Goal: Use online tool/utility: Utilize a website feature to perform a specific function

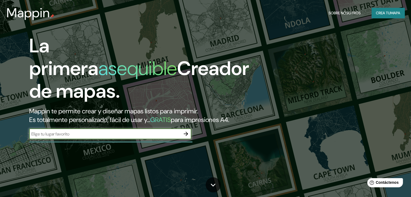
click at [125, 137] on input "text" at bounding box center [104, 134] width 151 height 6
type input "El proyecto de TEC para el centro artesanal y cultural en [GEOGRAPHIC_DATA] sur…"
click at [172, 137] on input "El proyecto de TEC para el centro artesanal y cultural en [GEOGRAPHIC_DATA] sur…" at bounding box center [104, 134] width 151 height 6
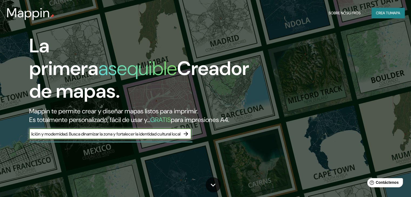
click at [172, 137] on input "El proyecto de TEC para el centro artesanal y cultural en [GEOGRAPHIC_DATA] sur…" at bounding box center [104, 134] width 151 height 6
click at [157, 137] on input "text" at bounding box center [104, 134] width 151 height 6
click at [93, 137] on input "text" at bounding box center [104, 134] width 151 height 6
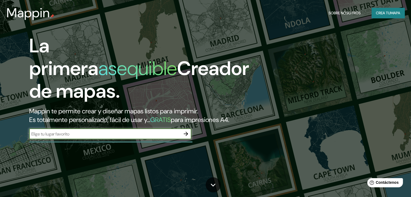
paste input "[GEOGRAPHIC_DATA][PERSON_NAME]"
type input "[GEOGRAPHIC_DATA][PERSON_NAME]"
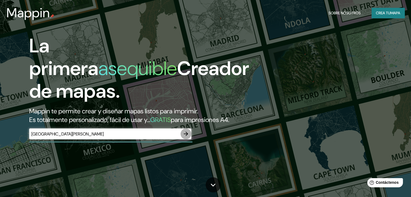
click at [185, 138] on button "button" at bounding box center [185, 134] width 11 height 11
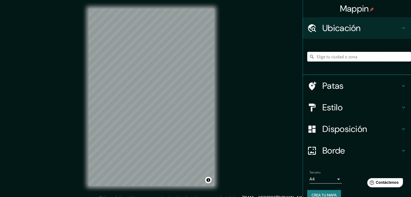
click at [340, 58] on input "Elige tu ciudad o zona" at bounding box center [359, 57] width 104 height 10
paste input "[GEOGRAPHIC_DATA][PERSON_NAME]"
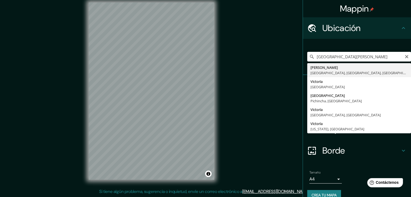
click at [387, 59] on input "[GEOGRAPHIC_DATA][PERSON_NAME]" at bounding box center [359, 57] width 104 height 10
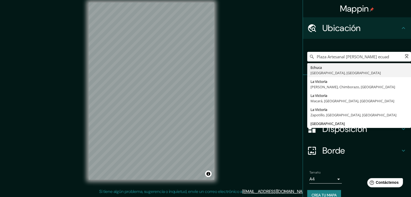
type input "Plaza Artesanal [PERSON_NAME] ecuado"
drag, startPoint x: 389, startPoint y: 57, endPoint x: 259, endPoint y: 79, distance: 132.1
click at [259, 79] on div "Mappin [GEOGRAPHIC_DATA] Artesanal [PERSON_NAME] ecuado [GEOGRAPHIC_DATA][PERSO…" at bounding box center [205, 95] width 411 height 203
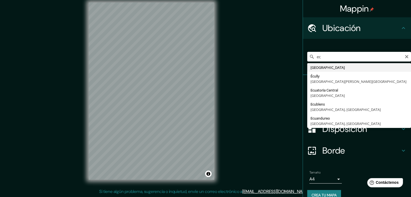
type input "e"
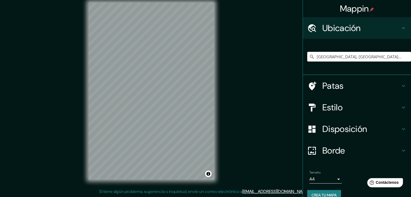
click at [245, 62] on div "Mappin Ubicación [GEOGRAPHIC_DATA], [GEOGRAPHIC_DATA], [GEOGRAPHIC_DATA] Patas …" at bounding box center [205, 95] width 411 height 203
click at [343, 56] on input "[GEOGRAPHIC_DATA], [GEOGRAPHIC_DATA], [GEOGRAPHIC_DATA]" at bounding box center [359, 57] width 104 height 10
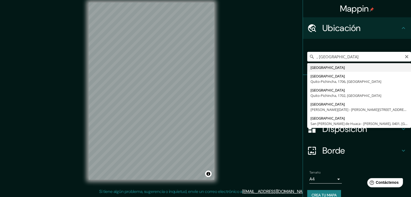
paste input "FUNDACIÓN [PERSON_NAME]"
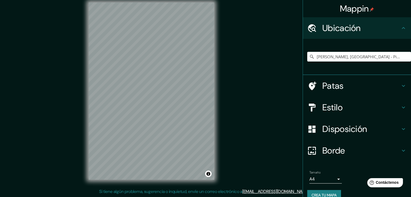
click at [345, 85] on h4 "Patas" at bounding box center [361, 85] width 78 height 11
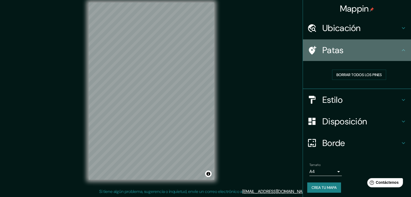
click at [401, 52] on icon at bounding box center [403, 50] width 6 height 6
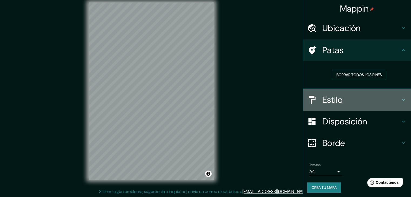
click at [388, 99] on h4 "Estilo" at bounding box center [361, 100] width 78 height 11
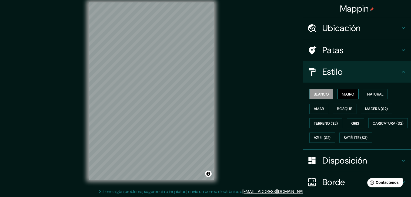
click at [345, 95] on font "Negro" at bounding box center [348, 94] width 13 height 5
click at [369, 93] on font "Natural" at bounding box center [375, 94] width 16 height 5
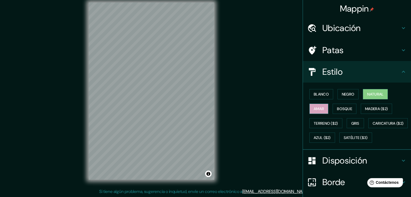
click at [319, 106] on font "Amar" at bounding box center [319, 108] width 10 height 5
click at [350, 107] on button "Bosque" at bounding box center [344, 109] width 24 height 10
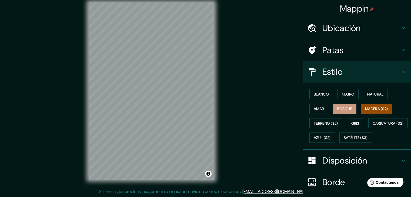
click at [369, 109] on font "Madera ($2)" at bounding box center [376, 108] width 23 height 5
click at [318, 125] on font "Terreno ($2)" at bounding box center [326, 123] width 24 height 5
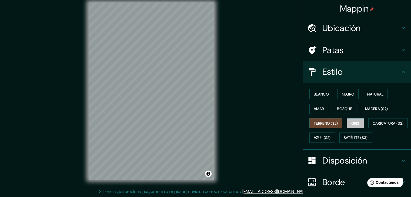
click at [347, 123] on button "Gris" at bounding box center [355, 123] width 17 height 10
click at [318, 93] on font "Blanco" at bounding box center [321, 94] width 15 height 5
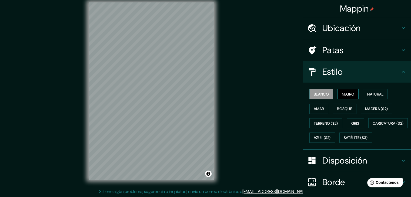
click at [342, 93] on font "Negro" at bounding box center [348, 94] width 13 height 5
click at [322, 90] on button "Blanco" at bounding box center [321, 94] width 24 height 10
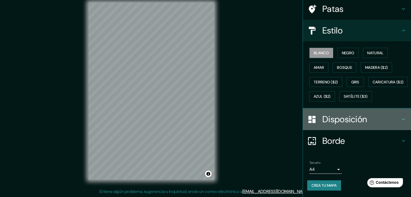
click at [366, 122] on h4 "Disposición" at bounding box center [361, 119] width 78 height 11
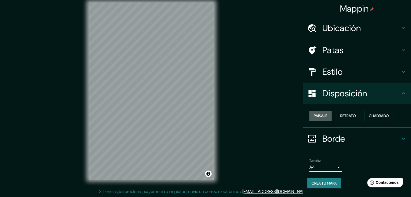
click at [328, 118] on button "Paisaje" at bounding box center [320, 116] width 22 height 10
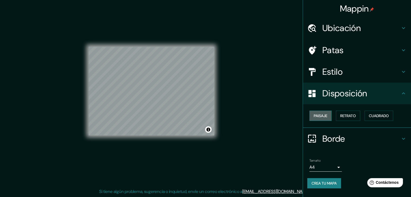
click at [328, 118] on button "Paisaje" at bounding box center [320, 116] width 22 height 10
click at [348, 113] on font "Retrato" at bounding box center [348, 115] width 16 height 7
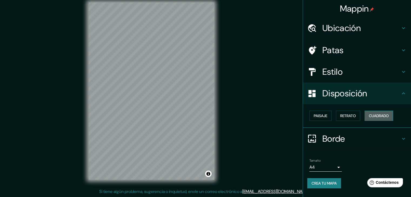
click at [377, 114] on font "Cuadrado" at bounding box center [379, 115] width 20 height 5
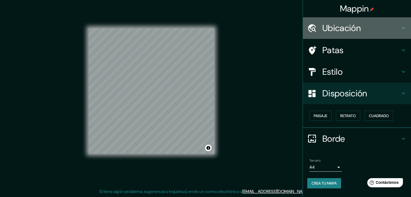
click at [345, 32] on font "Ubicación" at bounding box center [341, 27] width 38 height 11
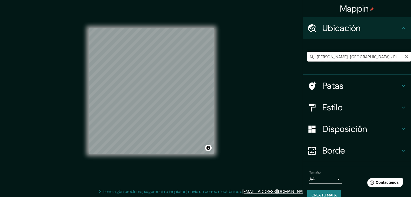
click at [357, 56] on input "[PERSON_NAME], [GEOGRAPHIC_DATA] - Pichincha, 1702, [GEOGRAPHIC_DATA]" at bounding box center [359, 57] width 104 height 10
click at [358, 56] on input "[PERSON_NAME], [GEOGRAPHIC_DATA] - Pichincha, 1702, [GEOGRAPHIC_DATA]" at bounding box center [359, 57] width 104 height 10
click at [359, 54] on input "[PERSON_NAME], [GEOGRAPHIC_DATA] - Pichincha, 1702, [GEOGRAPHIC_DATA]" at bounding box center [359, 57] width 104 height 10
drag, startPoint x: 373, startPoint y: 58, endPoint x: 279, endPoint y: 60, distance: 93.7
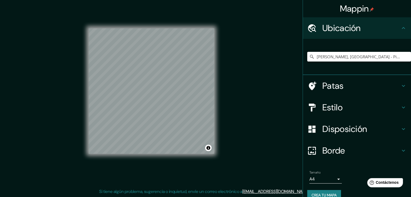
click at [279, 60] on div "Mappin Ubicación [PERSON_NAME], [GEOGRAPHIC_DATA] - Pichincha, 1702, [GEOGRAPHI…" at bounding box center [205, 95] width 411 height 203
paste input "[GEOGRAPHIC_DATA][DATE] y [PERSON_NAME][US_STATE]"
drag, startPoint x: 379, startPoint y: 58, endPoint x: 368, endPoint y: 61, distance: 11.4
click at [369, 61] on input "Freyung, arrondissement de [GEOGRAPHIC_DATA], [GEOGRAPHIC_DATA], [GEOGRAPHIC_DA…" at bounding box center [359, 57] width 104 height 10
type input "Freyung, arrondissement de [GEOGRAPHIC_DATA], [GEOGRAPHIC_DATA], [GEOGRAPHIC_DA…"
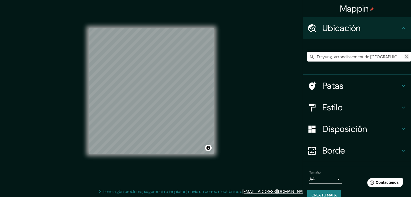
click at [404, 56] on icon "Claro" at bounding box center [406, 57] width 4 height 4
click at [360, 57] on input "Elige tu ciudad o zona" at bounding box center [359, 57] width 104 height 10
paste input "[GEOGRAPHIC_DATA][DATE] y [PERSON_NAME][US_STATE]"
click at [339, 52] on input "[GEOGRAPHIC_DATA]" at bounding box center [359, 57] width 104 height 10
click at [314, 57] on input "[GEOGRAPHIC_DATA]" at bounding box center [359, 57] width 104 height 10
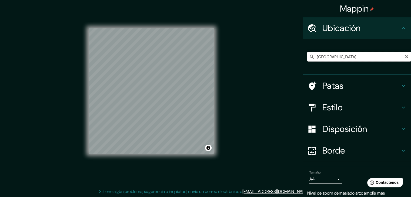
click at [312, 57] on input "[GEOGRAPHIC_DATA]" at bounding box center [359, 57] width 104 height 10
paste input "[GEOGRAPHIC_DATA][DATE] y [PERSON_NAME][US_STATE]"
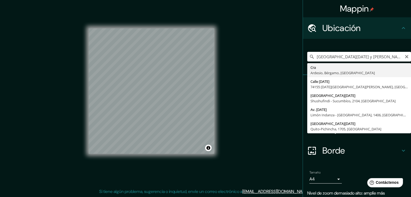
drag, startPoint x: 393, startPoint y: 56, endPoint x: 364, endPoint y: 57, distance: 29.7
click at [364, 57] on input "[GEOGRAPHIC_DATA][DATE] y [PERSON_NAME]" at bounding box center [359, 57] width 104 height 10
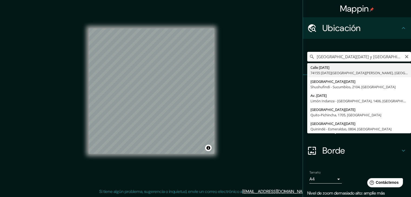
click at [364, 58] on input "[GEOGRAPHIC_DATA][DATE] y [GEOGRAPHIC_DATA]" at bounding box center [359, 57] width 104 height 10
click at [365, 57] on input "[GEOGRAPHIC_DATA][DATE] y [GEOGRAPHIC_DATA]" at bounding box center [359, 57] width 104 height 10
click at [360, 59] on input "[GEOGRAPHIC_DATA][DATE]" at bounding box center [359, 57] width 104 height 10
click at [371, 58] on input "[GEOGRAPHIC_DATA][DATE] ,[GEOGRAPHIC_DATA]" at bounding box center [359, 57] width 104 height 10
click at [370, 58] on input "[GEOGRAPHIC_DATA][DATE] ,[GEOGRAPHIC_DATA]" at bounding box center [359, 57] width 104 height 10
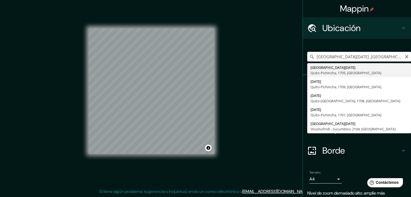
type input "[STREET_ADDRESS][DATE]"
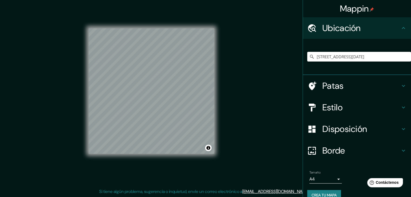
click at [143, 154] on div "© Mapbox © OpenStreetMap Improve this map" at bounding box center [152, 90] width 126 height 177
